Goal: Task Accomplishment & Management: Manage account settings

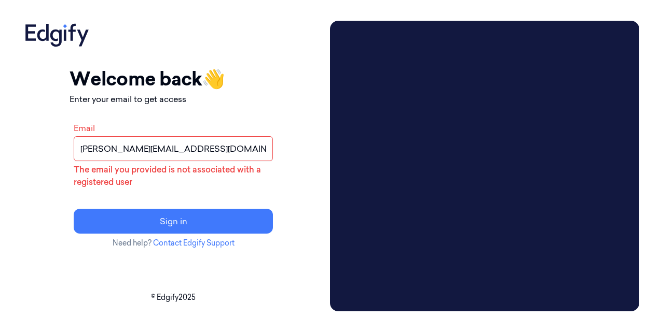
click at [158, 151] on input "prathvi.shetty@zebra.com" at bounding box center [173, 148] width 199 height 25
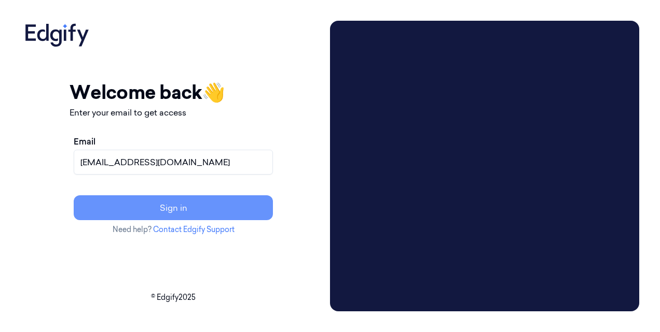
type input "ps1274@zebra.com"
click at [181, 209] on button "Sign in" at bounding box center [173, 207] width 199 height 25
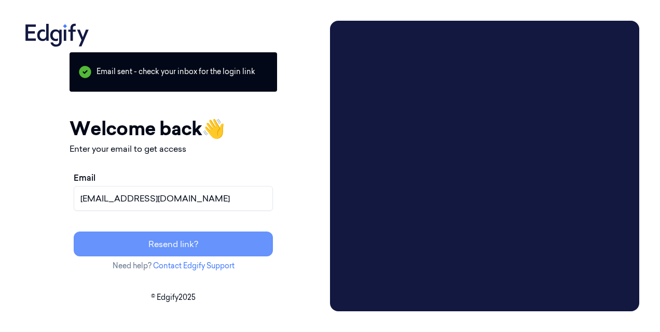
click at [198, 244] on button "Resend link?" at bounding box center [173, 244] width 199 height 25
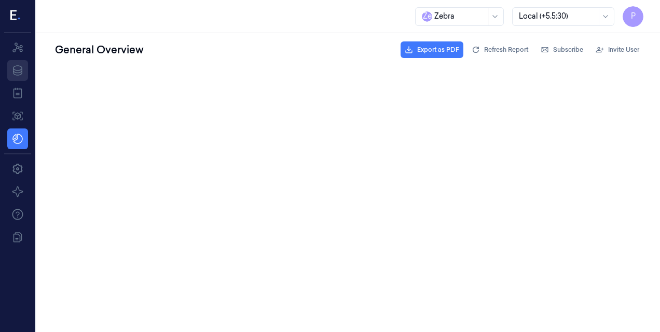
click at [12, 71] on icon at bounding box center [17, 70] width 12 height 12
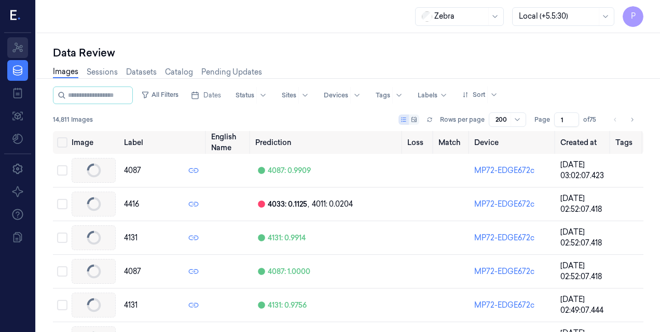
click at [15, 51] on icon at bounding box center [17, 47] width 12 height 12
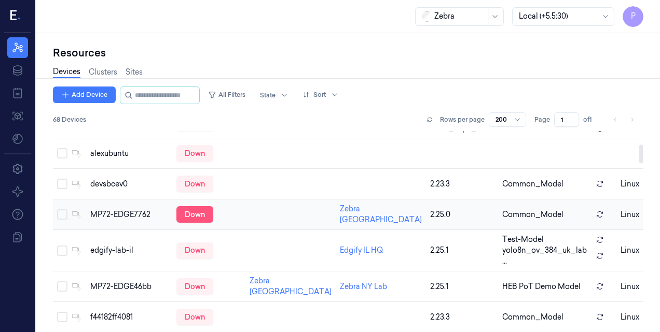
scroll to position [202, 0]
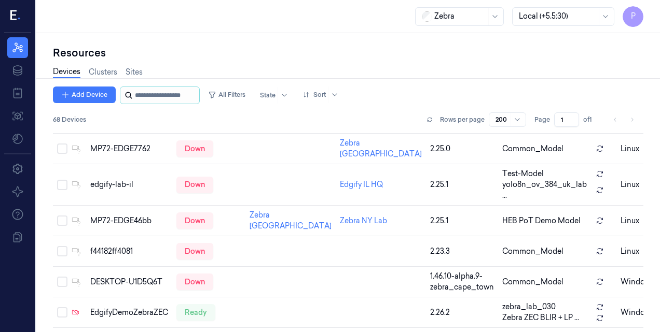
click at [151, 99] on input "string" at bounding box center [166, 95] width 62 height 17
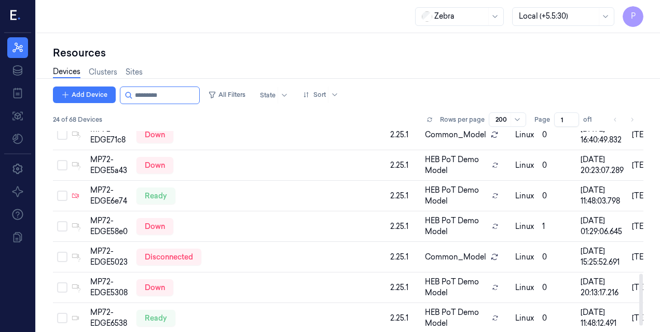
scroll to position [553, 0]
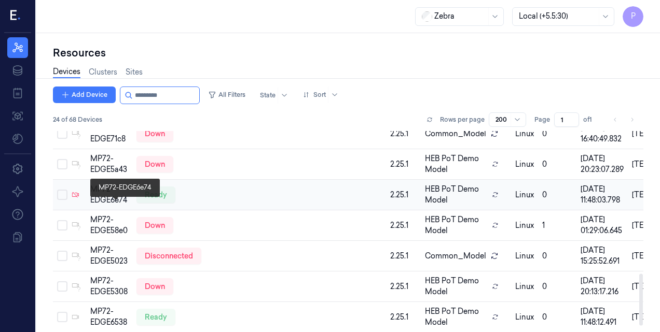
type input "*********"
click at [117, 206] on div "MP72-EDGE6e74" at bounding box center [109, 195] width 38 height 22
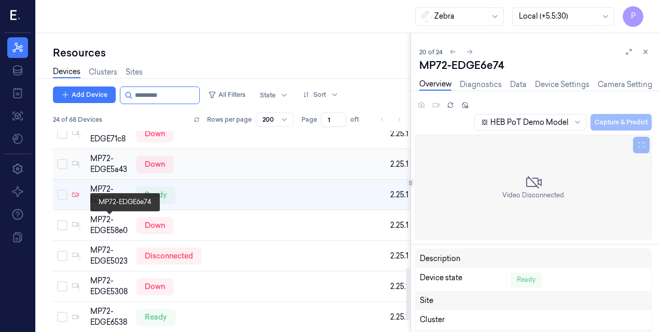
scroll to position [535, 0]
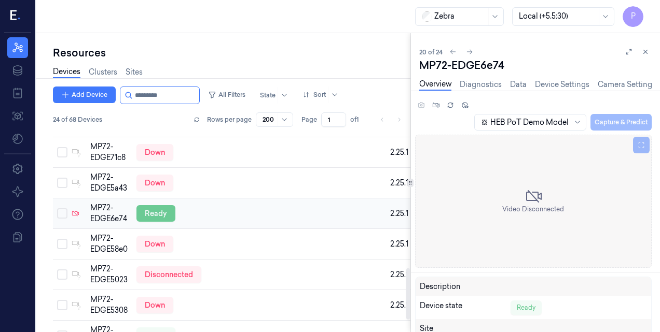
click at [156, 222] on div "ready" at bounding box center [155, 213] width 39 height 17
click at [625, 122] on div "HEB PoT Demo Model Capture & Predict" at bounding box center [561, 122] width 179 height 17
click at [640, 144] on icon at bounding box center [640, 145] width 7 height 7
drag, startPoint x: 528, startPoint y: 198, endPoint x: 607, endPoint y: 121, distance: 110.0
click at [607, 121] on div "HEB PoT Demo Model Capture & Predict Video Disconnected" at bounding box center [533, 183] width 236 height 169
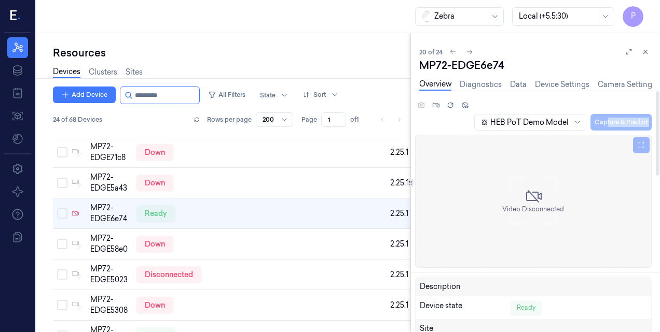
click at [607, 121] on div "HEB PoT Demo Model Capture & Predict" at bounding box center [561, 122] width 179 height 17
click at [553, 91] on div "HEB PoT Demo Model Capture & Predict Video Disconnected Description Device stat…" at bounding box center [528, 212] width 261 height 242
click at [553, 88] on link "Device Settings" at bounding box center [562, 85] width 54 height 12
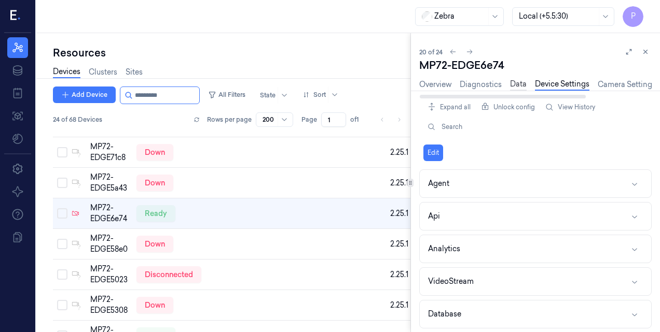
click at [513, 88] on link "Data" at bounding box center [518, 85] width 17 height 12
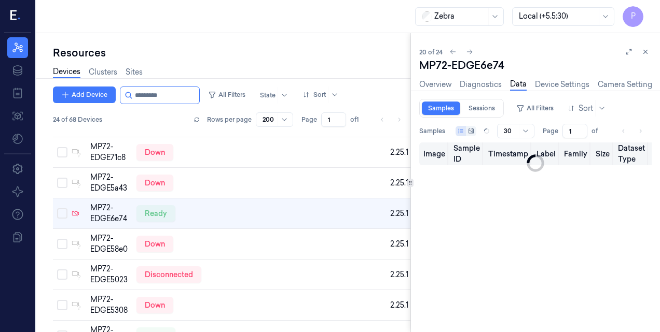
type input "0"
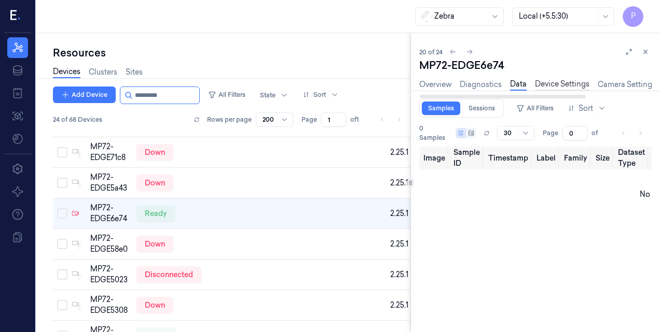
click at [557, 86] on link "Device Settings" at bounding box center [562, 85] width 54 height 12
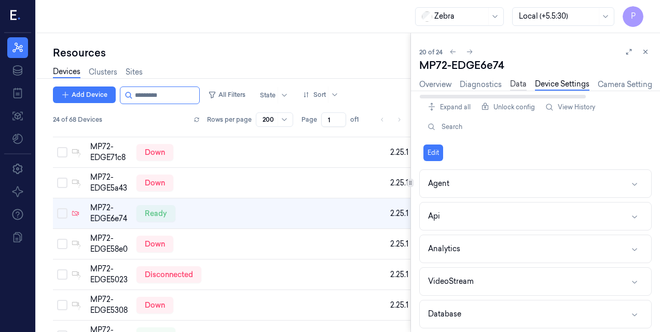
click at [515, 82] on link "Data" at bounding box center [518, 85] width 17 height 12
